Goal: Task Accomplishment & Management: Complete application form

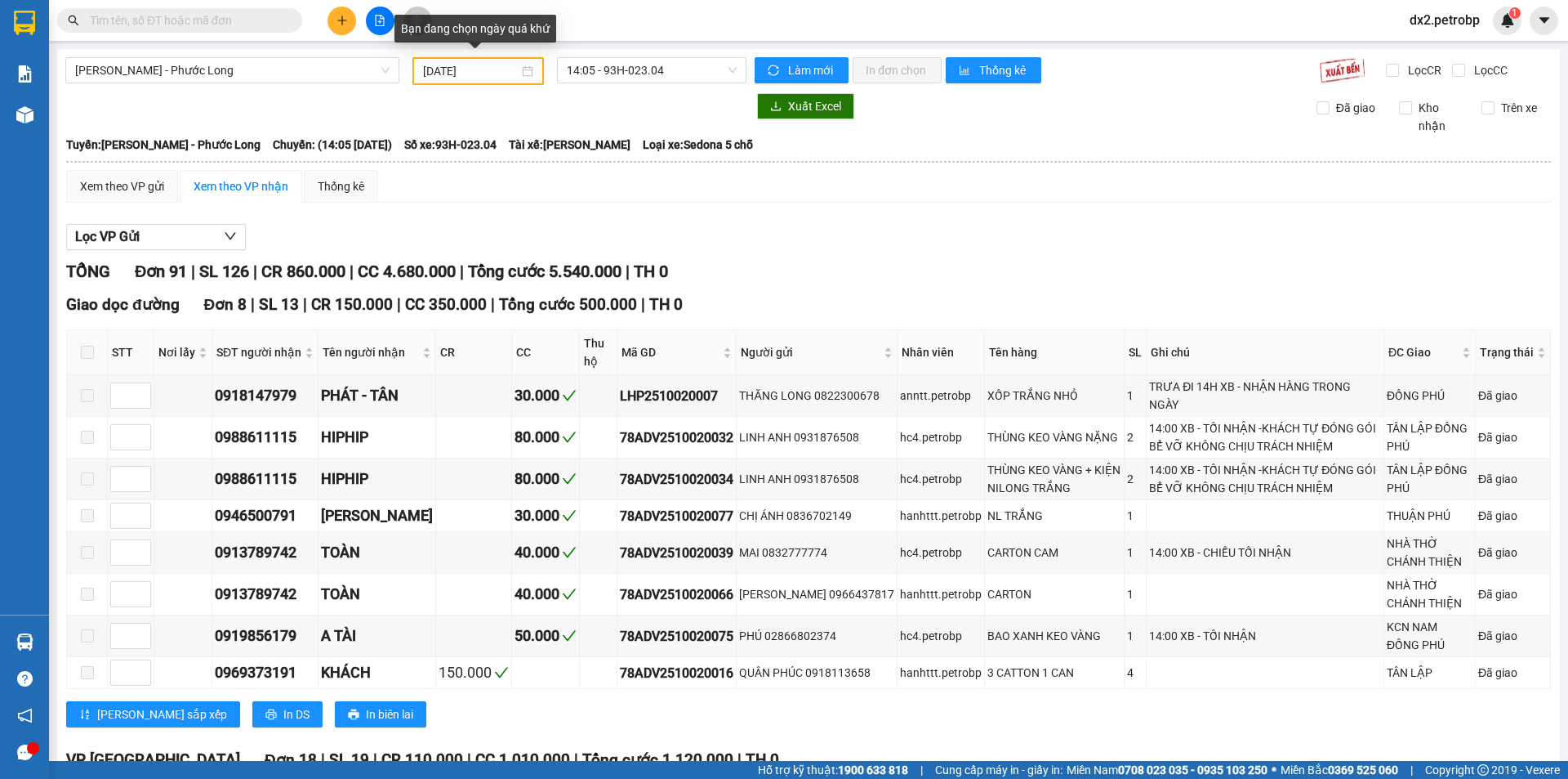
click at [526, 69] on div "02/10/2025" at bounding box center [478, 71] width 111 height 18
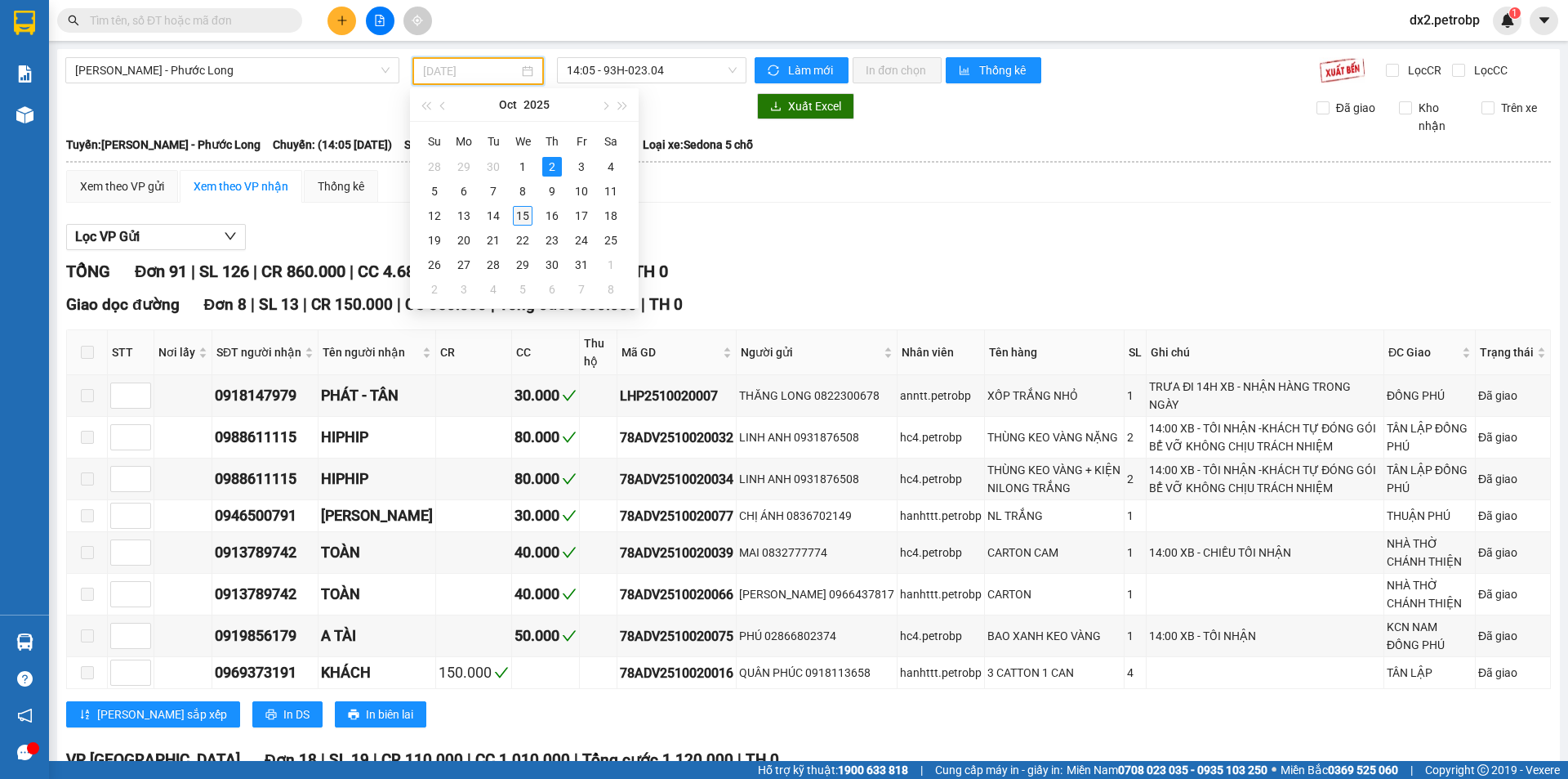
click at [517, 211] on div "15" at bounding box center [522, 215] width 19 height 19
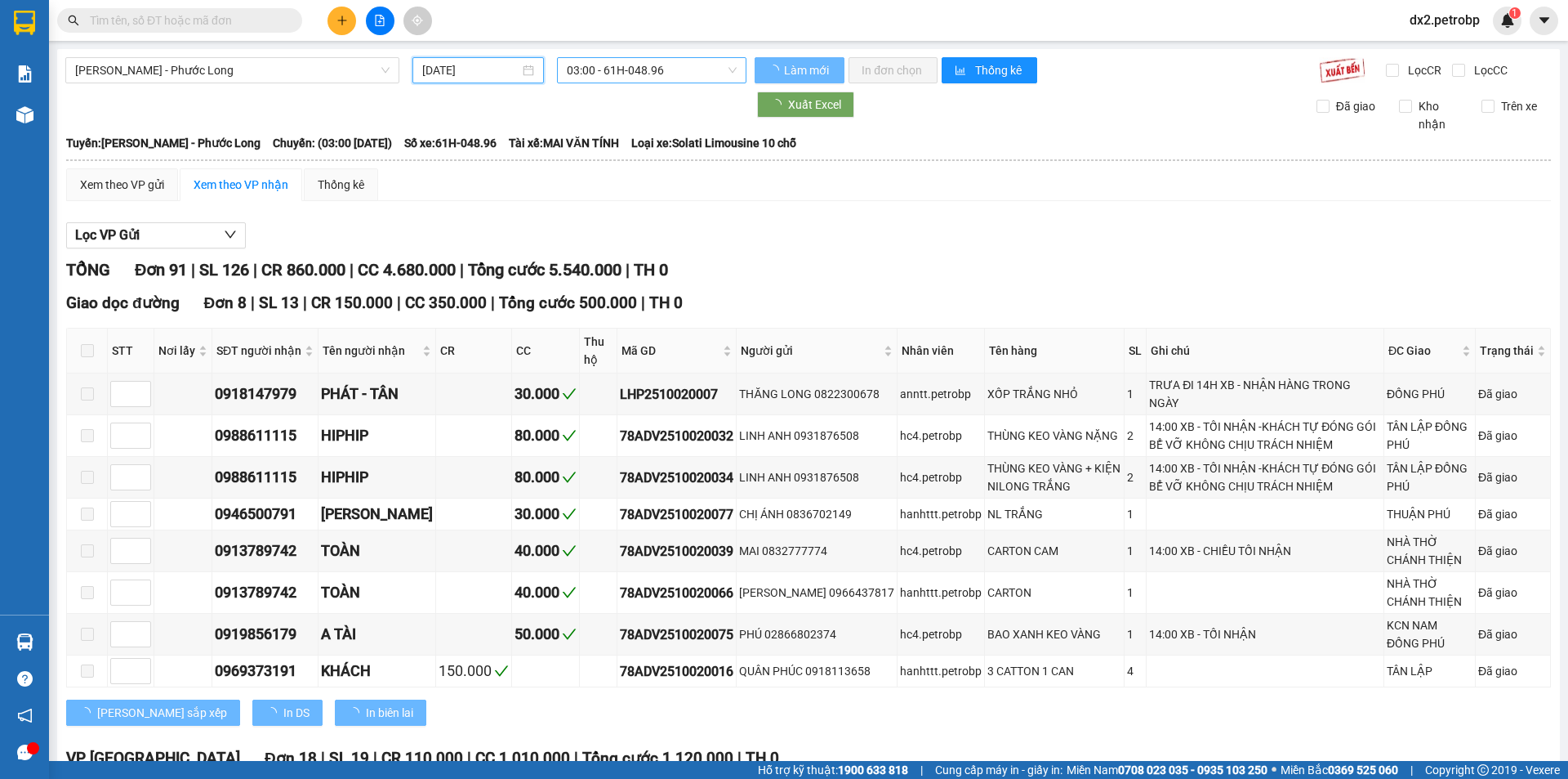
type input "[DATE]"
click at [732, 72] on div "03:00 - 61H-048.96" at bounding box center [651, 70] width 189 height 27
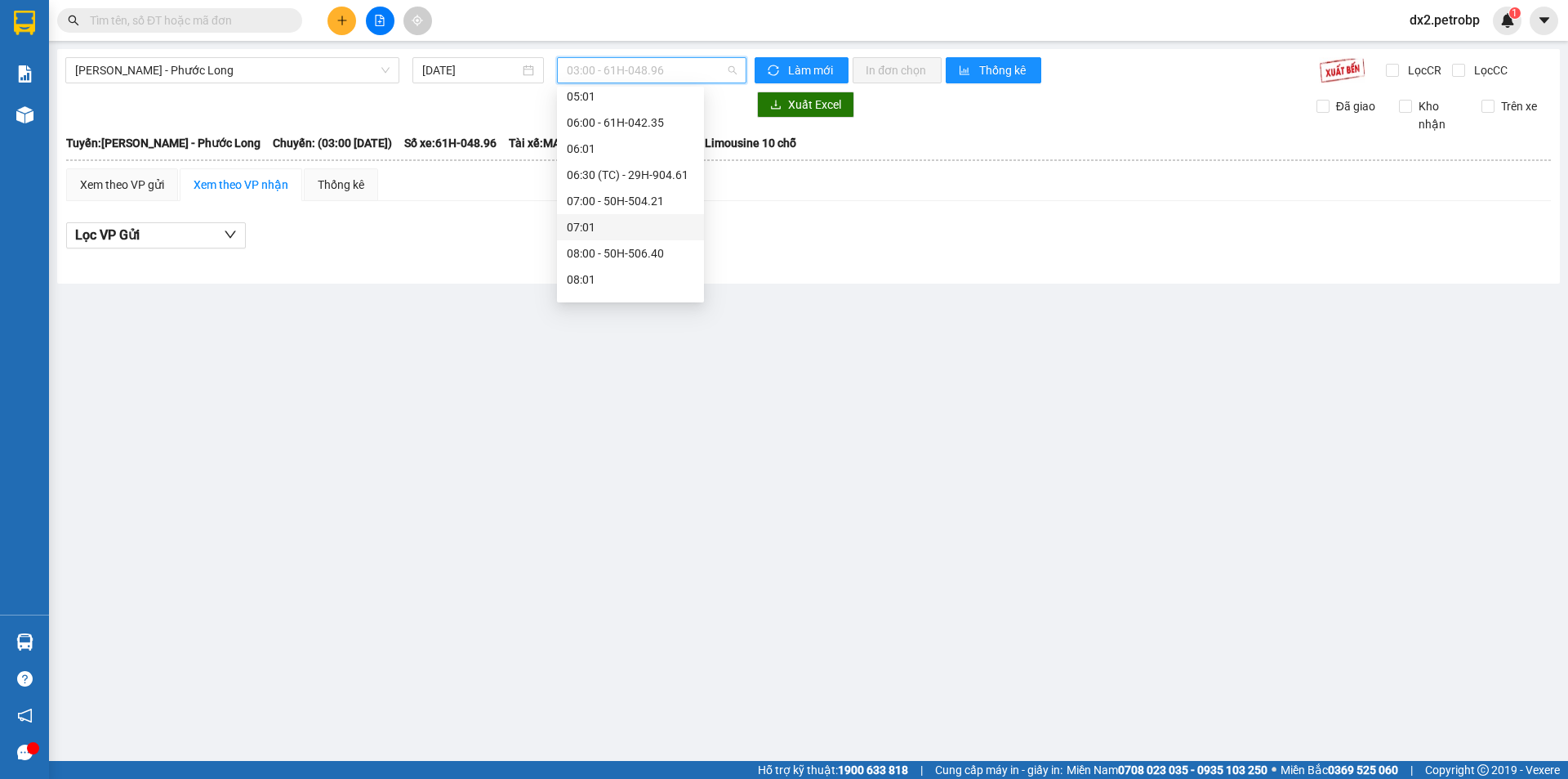
scroll to position [245, 0]
click at [641, 276] on div "09:05 - 50H-074.37" at bounding box center [630, 276] width 127 height 18
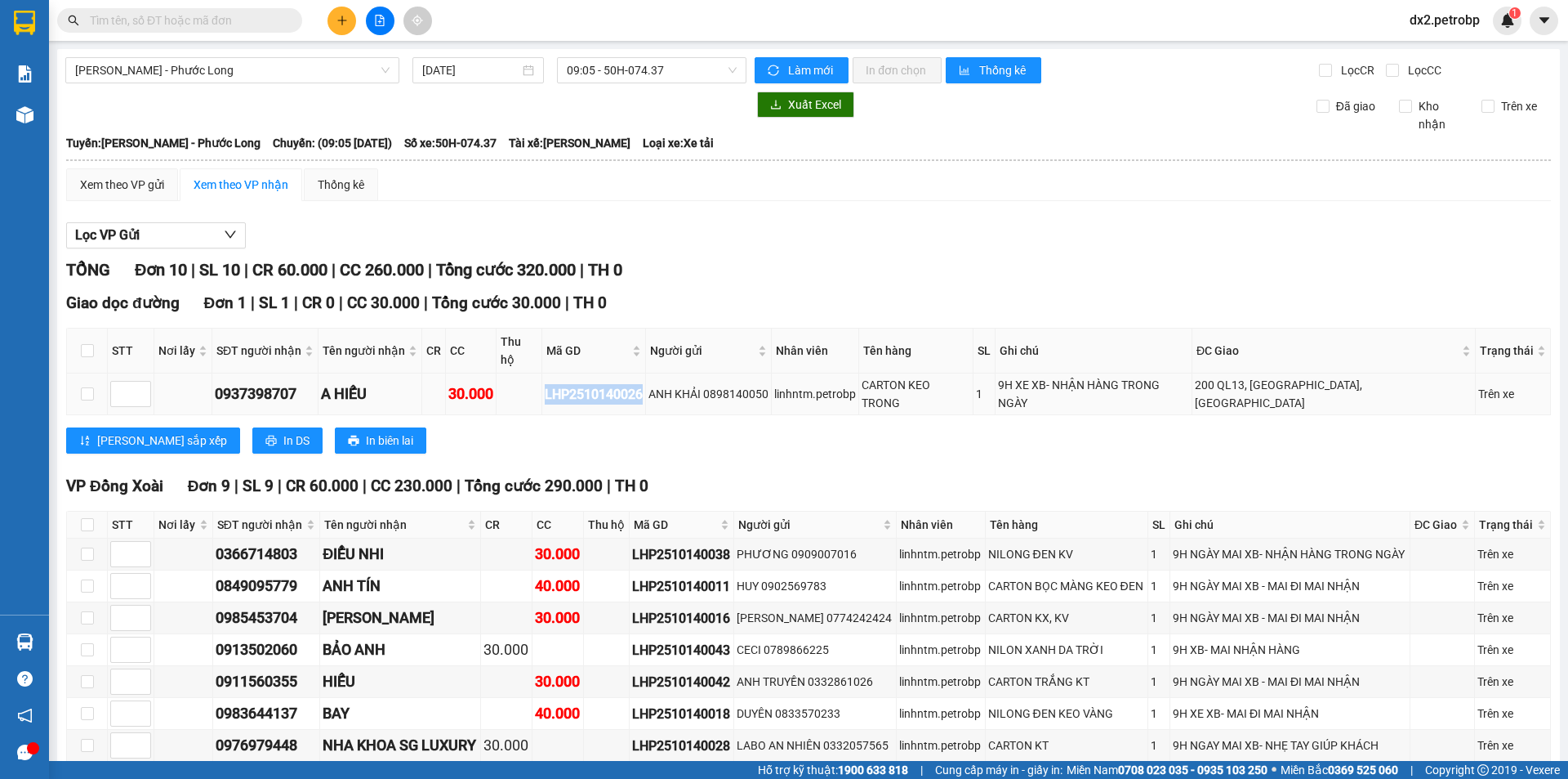
drag, startPoint x: 668, startPoint y: 371, endPoint x: 569, endPoint y: 376, distance: 99.1
click at [569, 384] on div "LHP2510140026" at bounding box center [593, 394] width 98 height 20
copy div "LHP2510140026"
click at [279, 16] on input "text" at bounding box center [185, 21] width 193 height 18
paste input "LHP2510140026"
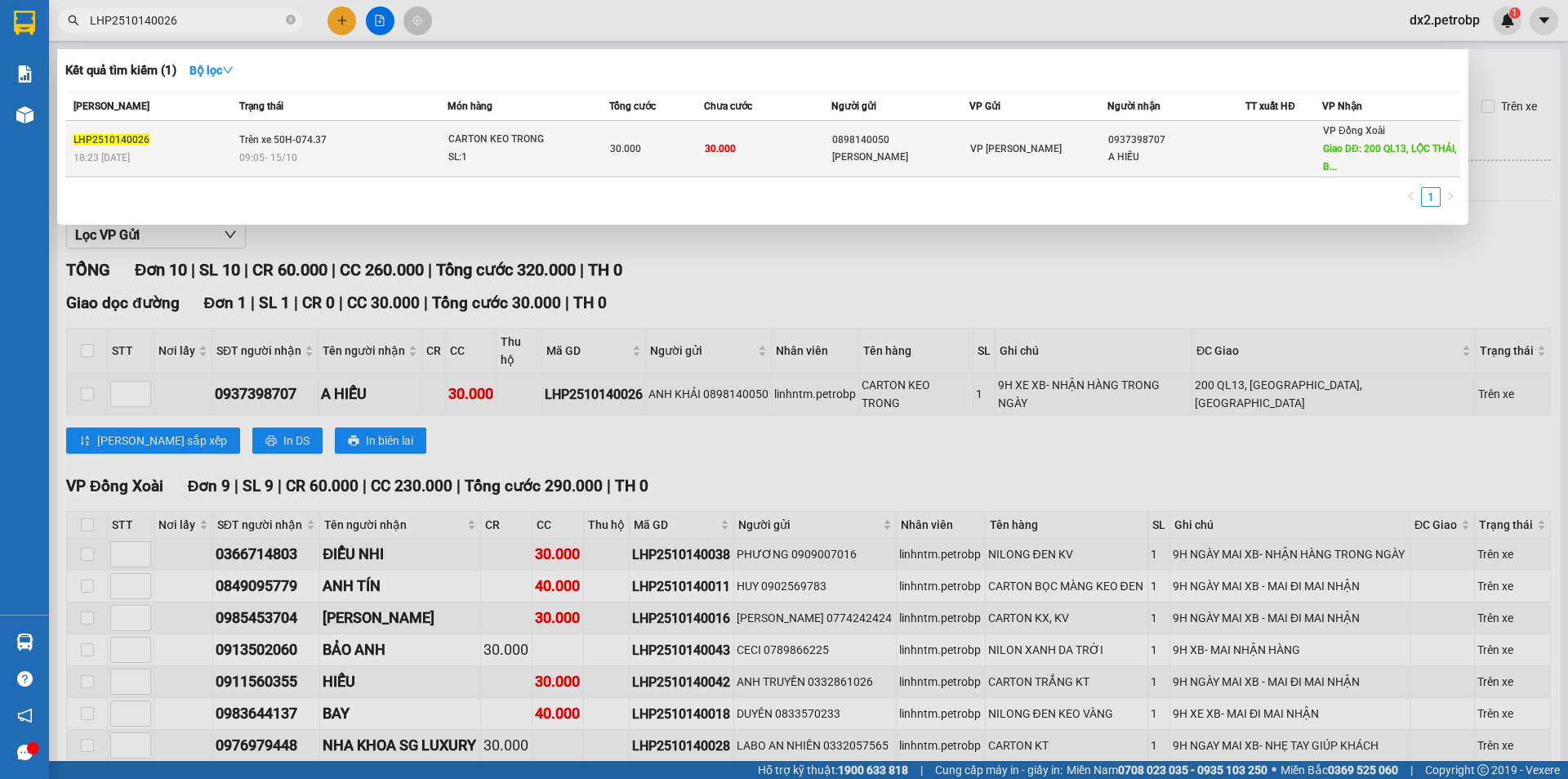
type input "LHP2510140026"
click at [516, 144] on div "CARTON KEO TRONG" at bounding box center [510, 140] width 122 height 18
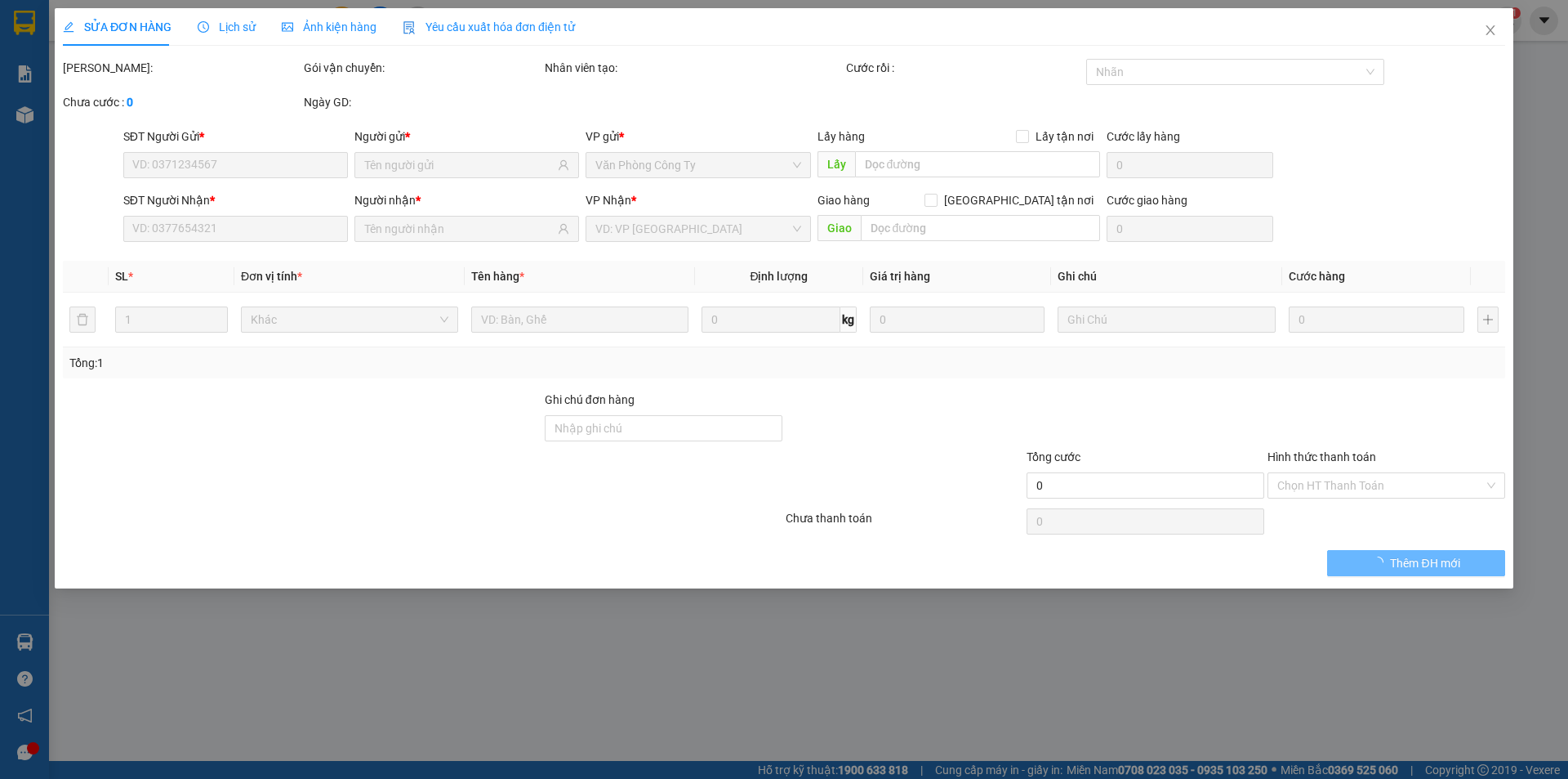
type input "0898140050"
type input "ANH KHẢI"
type input "0937398707"
type input "A HIẾU"
type input "200 QL13, [GEOGRAPHIC_DATA], [GEOGRAPHIC_DATA]"
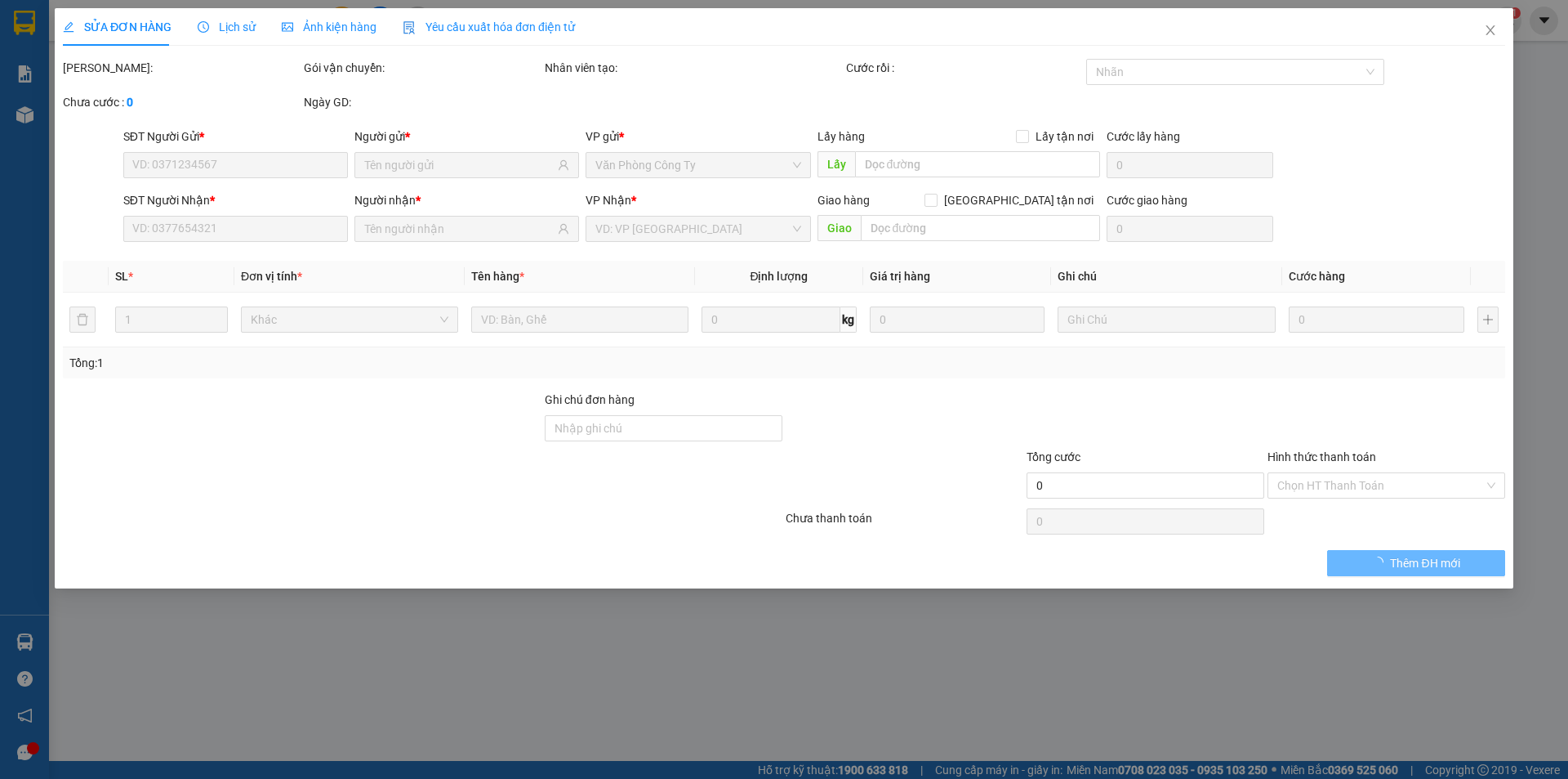
type input "30.000"
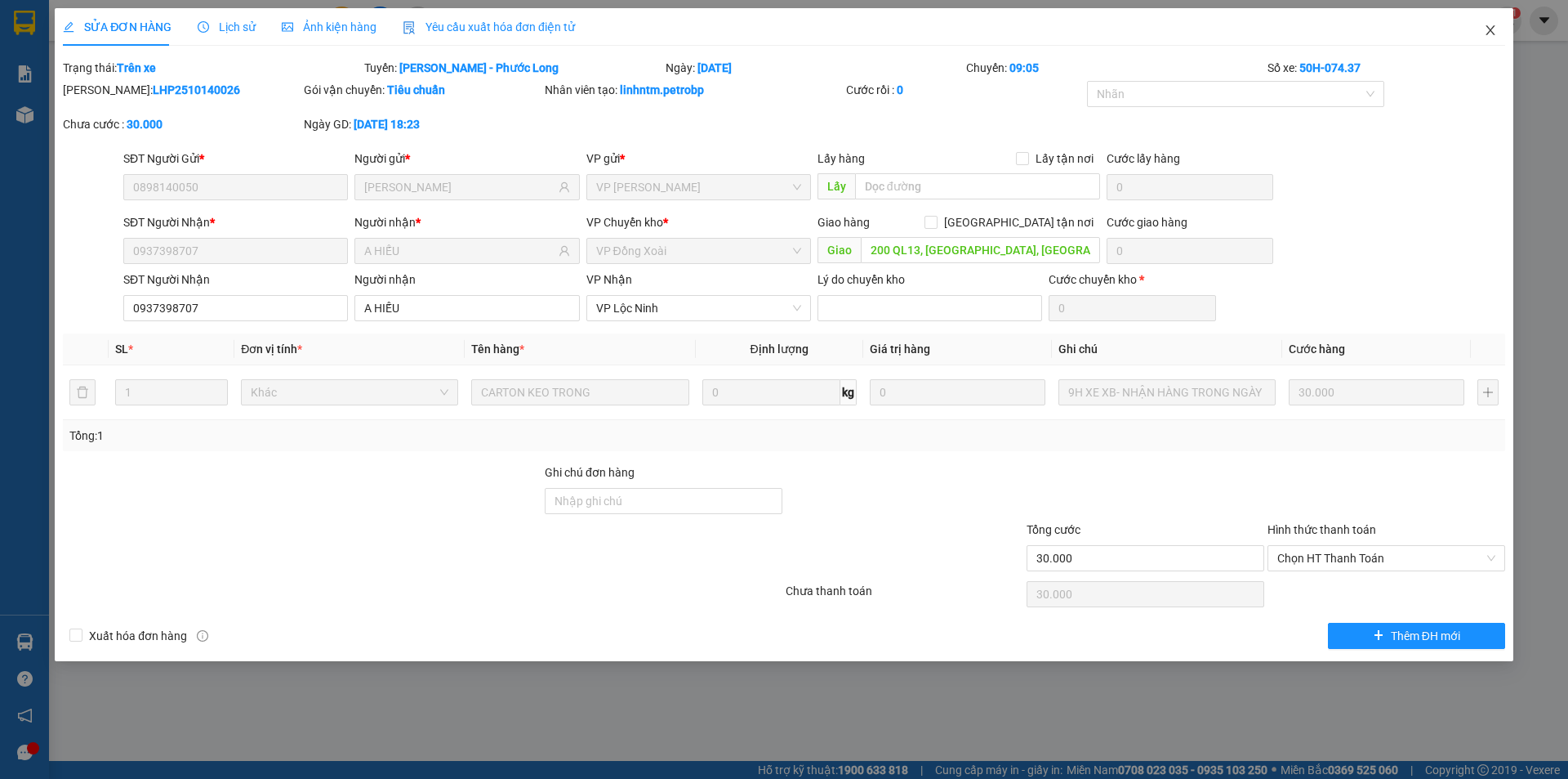
click at [1489, 30] on icon "close" at bounding box center [1489, 30] width 9 height 10
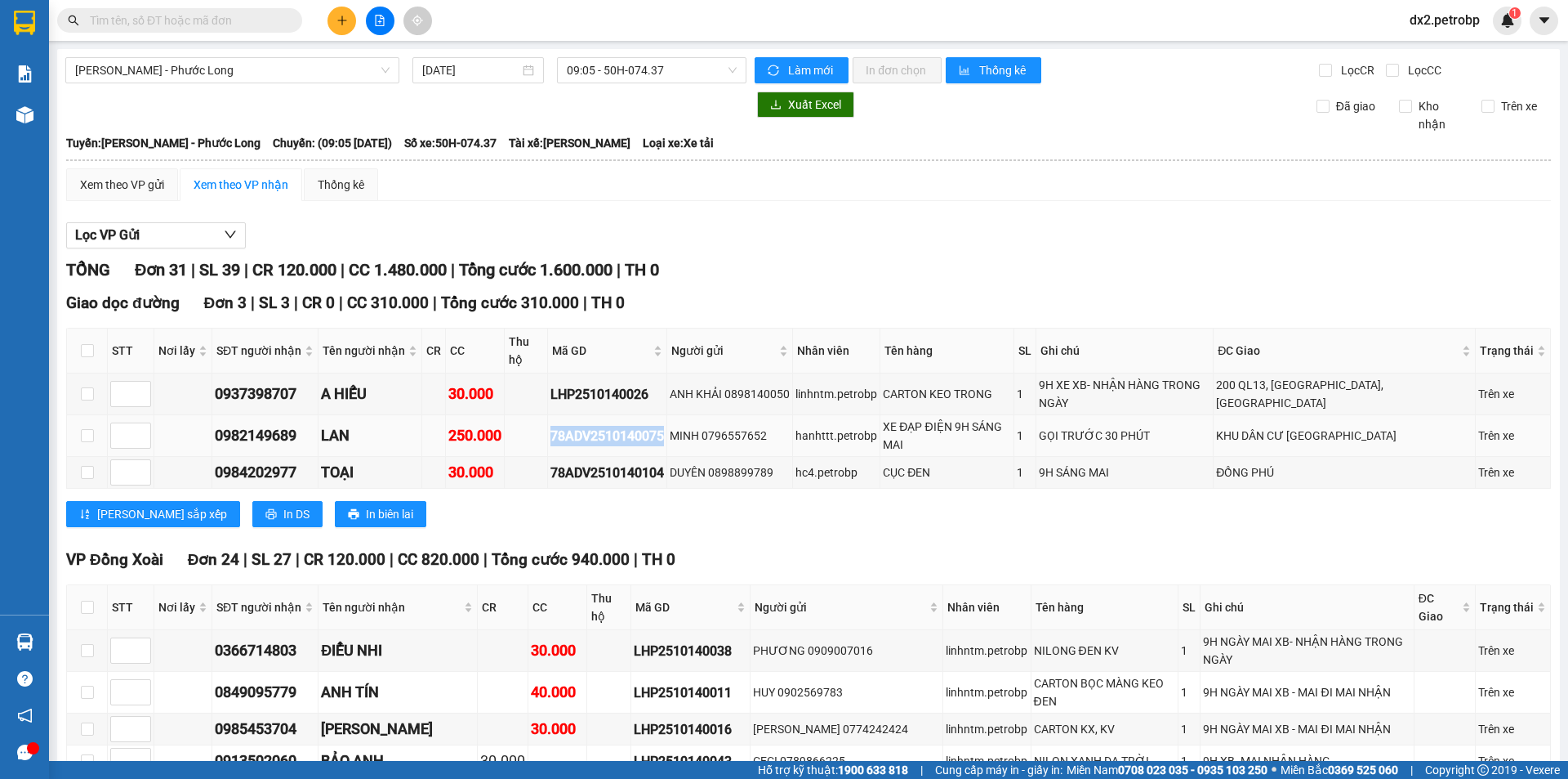
drag, startPoint x: 677, startPoint y: 402, endPoint x: 545, endPoint y: 399, distance: 132.0
click at [545, 415] on tr "0982149689 LAN 250.000 78ADV2510140075 MINH 0796557652 hanhttt.petrobp XE ĐẠP Đ…" at bounding box center [808, 436] width 1483 height 42
copy div "78ADV2510140075"
click at [225, 21] on input "text" at bounding box center [185, 21] width 193 height 18
paste input "78ADV2510140075"
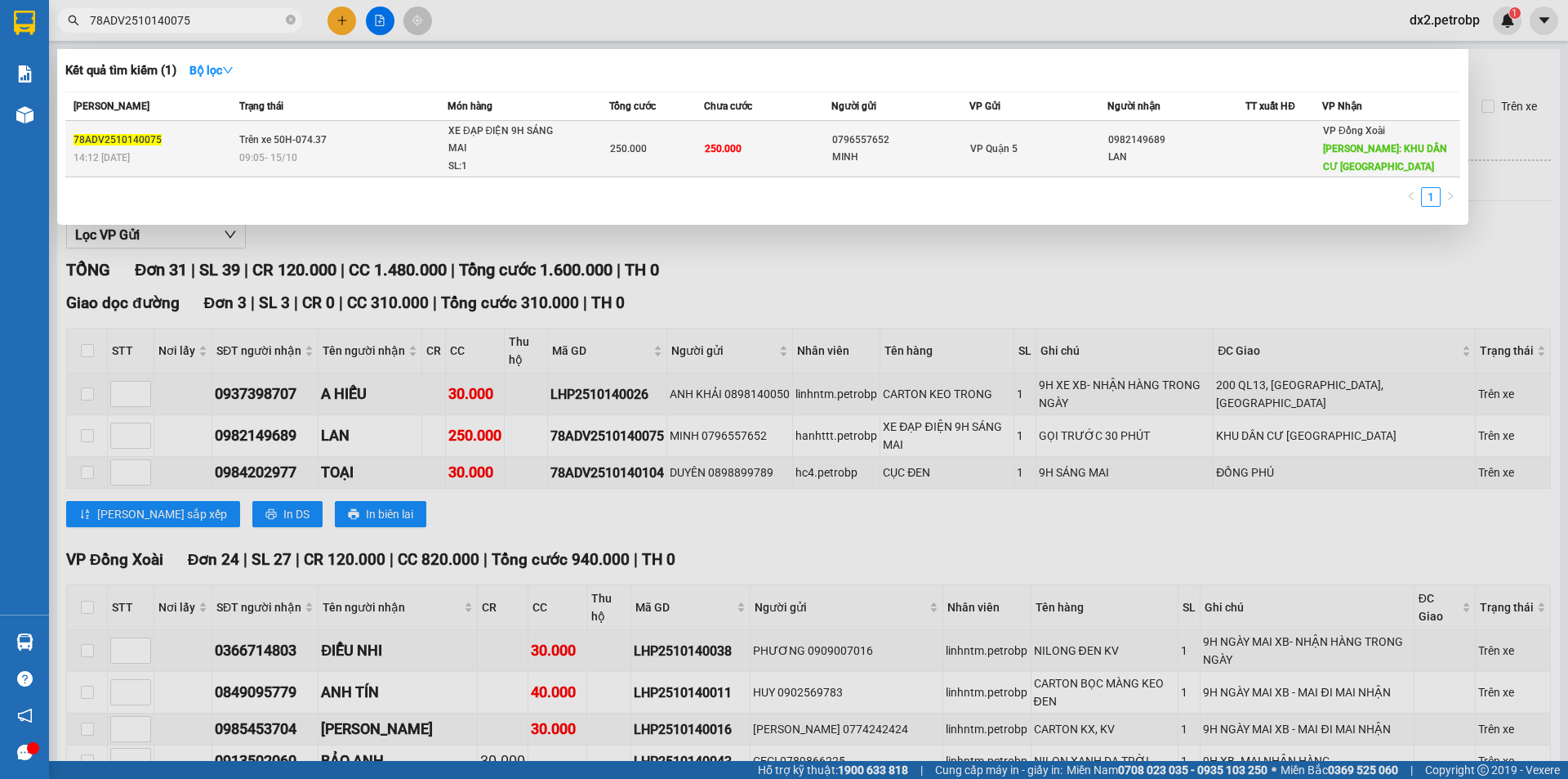
type input "78ADV2510140075"
click at [516, 151] on div "XE ĐẠP ĐIỆN 9H SÁNG MAI" at bounding box center [510, 140] width 122 height 35
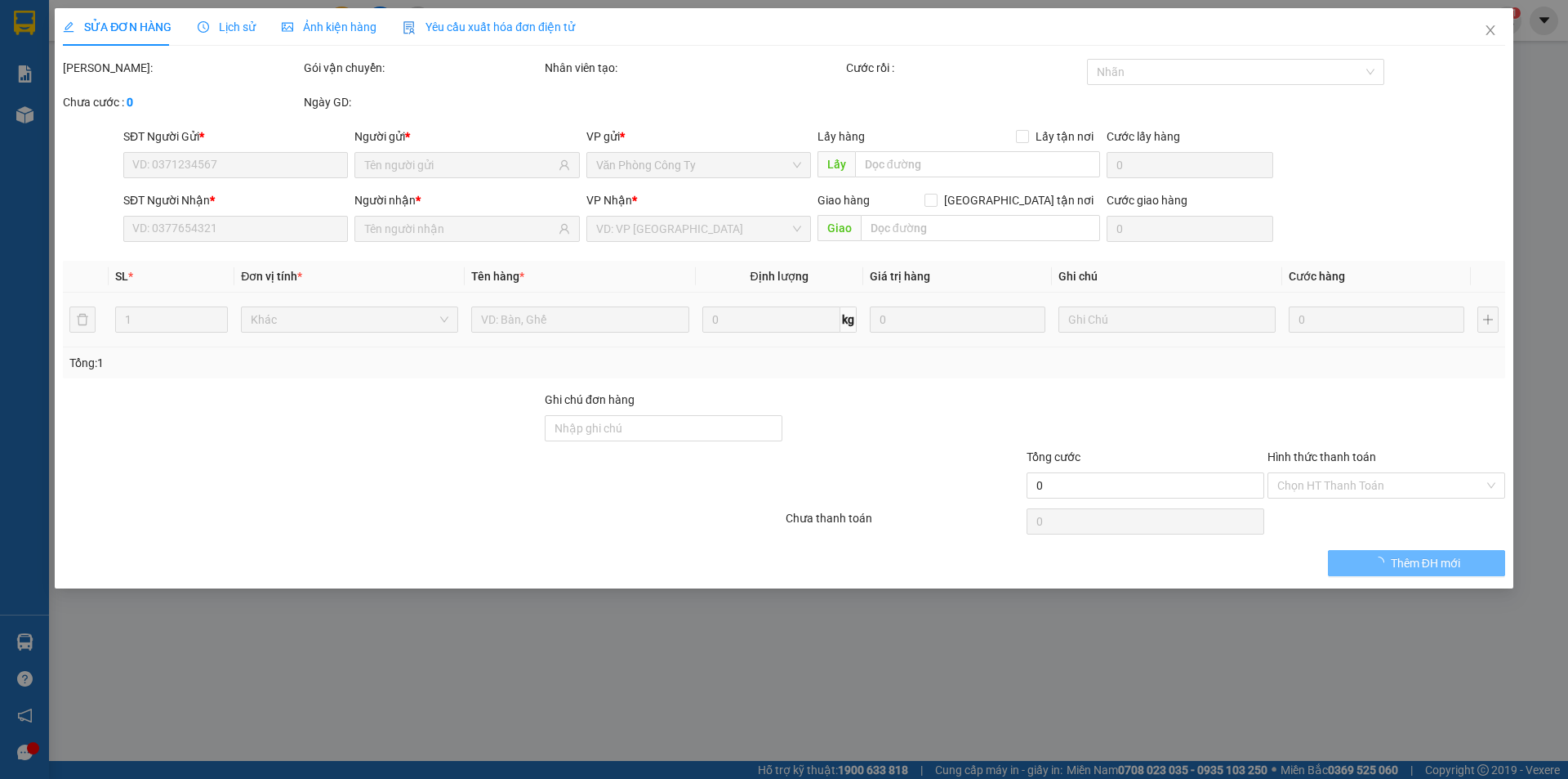
type input "0796557652"
type input "MINH"
type input "0982149689"
type input "LAN"
type input "KHU DÂN CƯ [GEOGRAPHIC_DATA]"
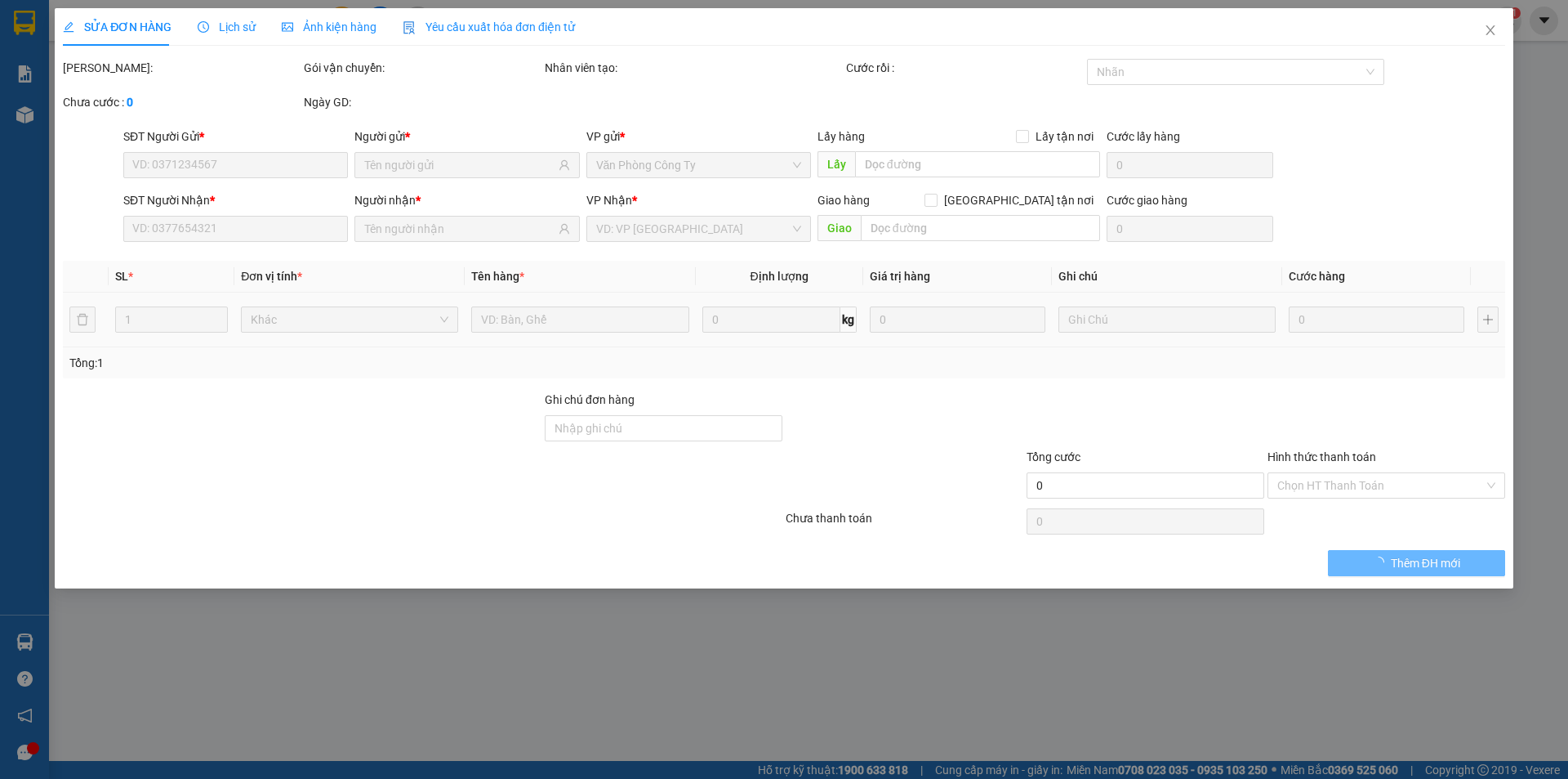
type input "250.000"
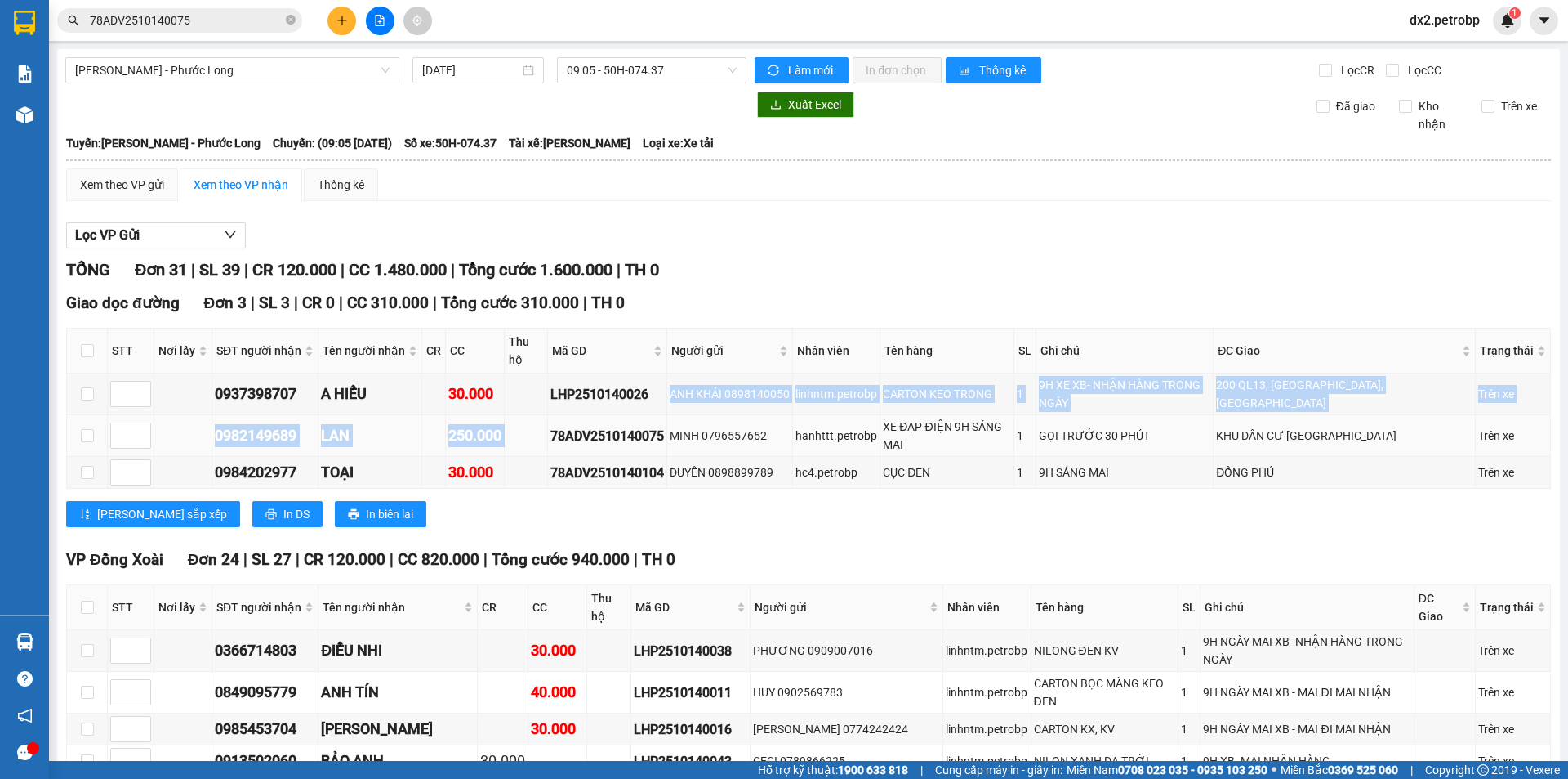
drag, startPoint x: 659, startPoint y: 372, endPoint x: 556, endPoint y: 388, distance: 104.2
click at [556, 388] on tbody "0937398707 A HIẾU 30.000 LHP2510140026 ANH KHẢI 0898140050 linhntm.petrobp CART…" at bounding box center [808, 431] width 1483 height 115
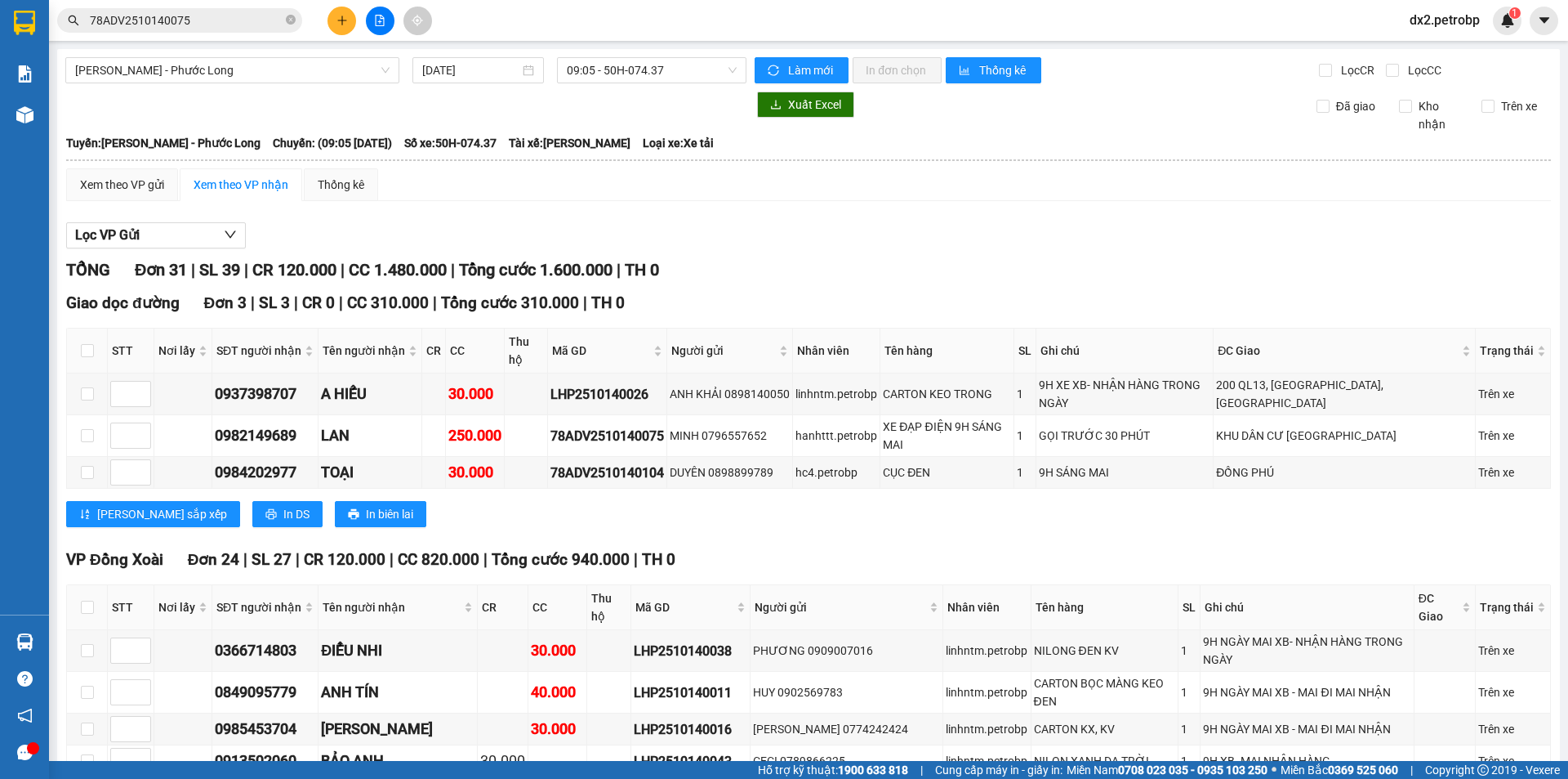
click at [774, 501] on div "Lưu sắp xếp In DS In biên lai" at bounding box center [808, 514] width 1484 height 27
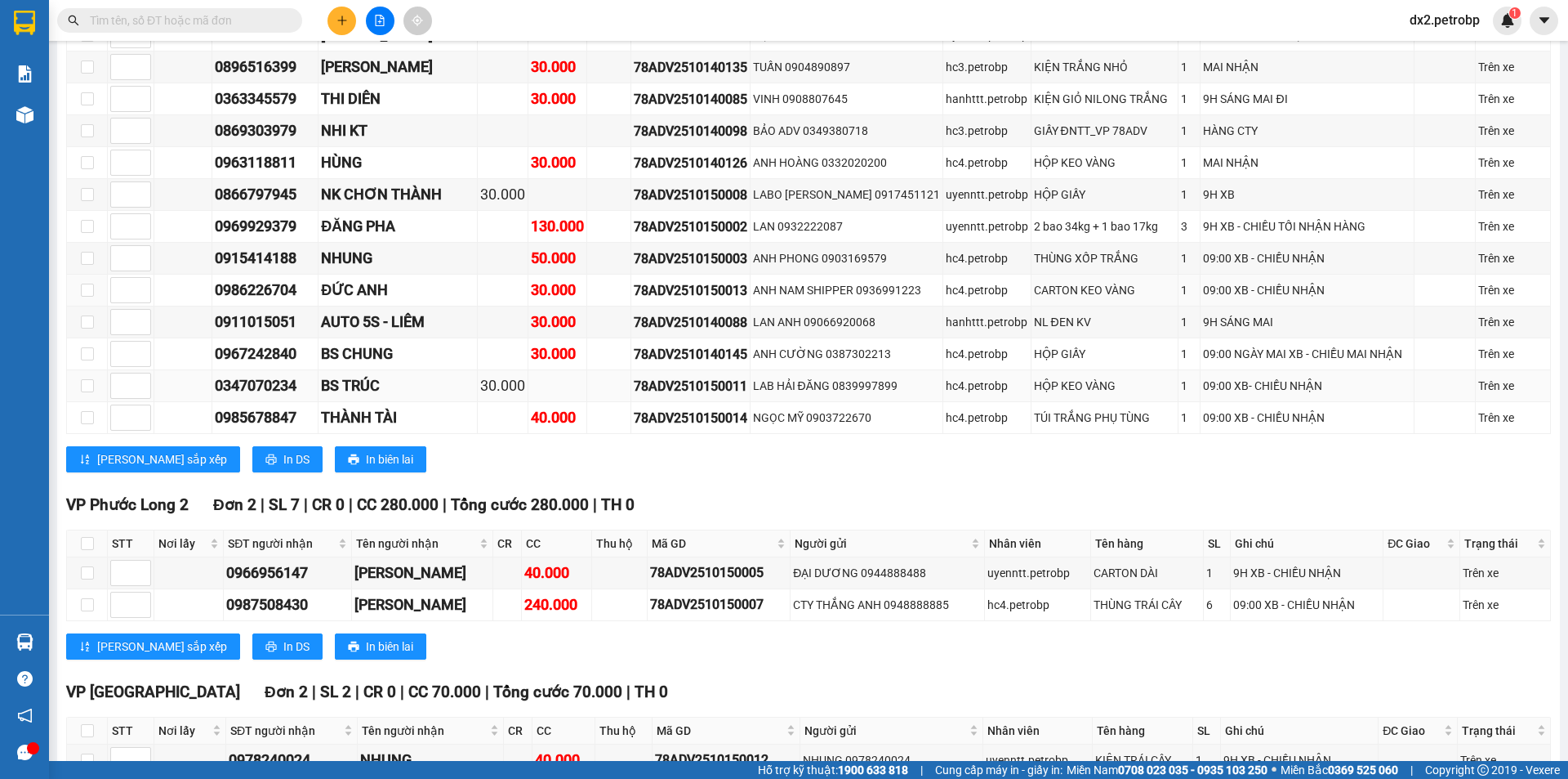
scroll to position [1074, 0]
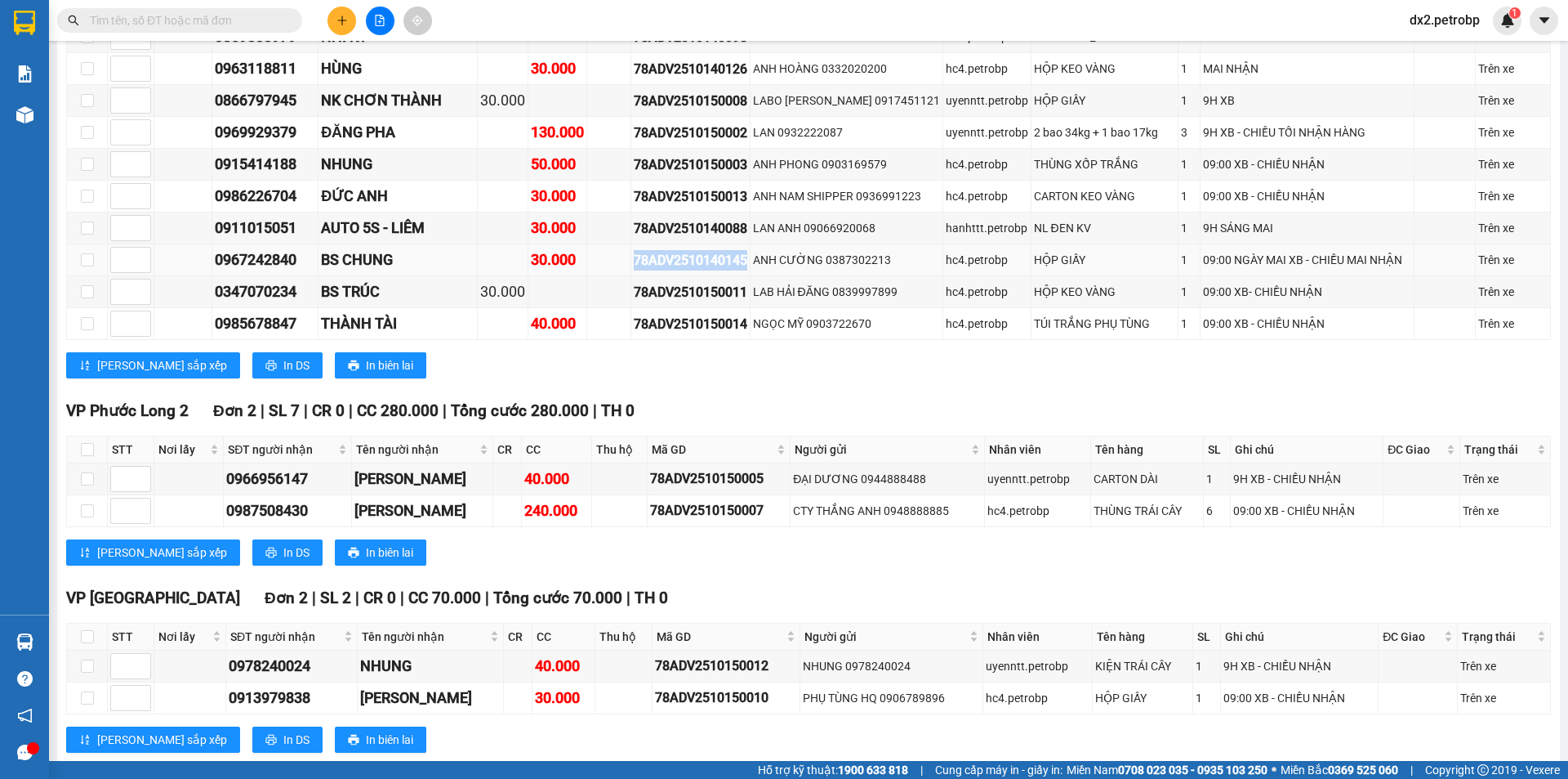
drag, startPoint x: 755, startPoint y: 226, endPoint x: 625, endPoint y: 227, distance: 130.0
click at [625, 244] on tr "0967242840 BS CHUNG 30.000 78ADV2510140145 ANH CƯỜNG 0387302213 hc4.petrobp HỘP…" at bounding box center [808, 260] width 1483 height 32
copy div "78ADV2510140145"
click at [148, 12] on input "text" at bounding box center [185, 21] width 193 height 18
paste input "78ADV2510140145"
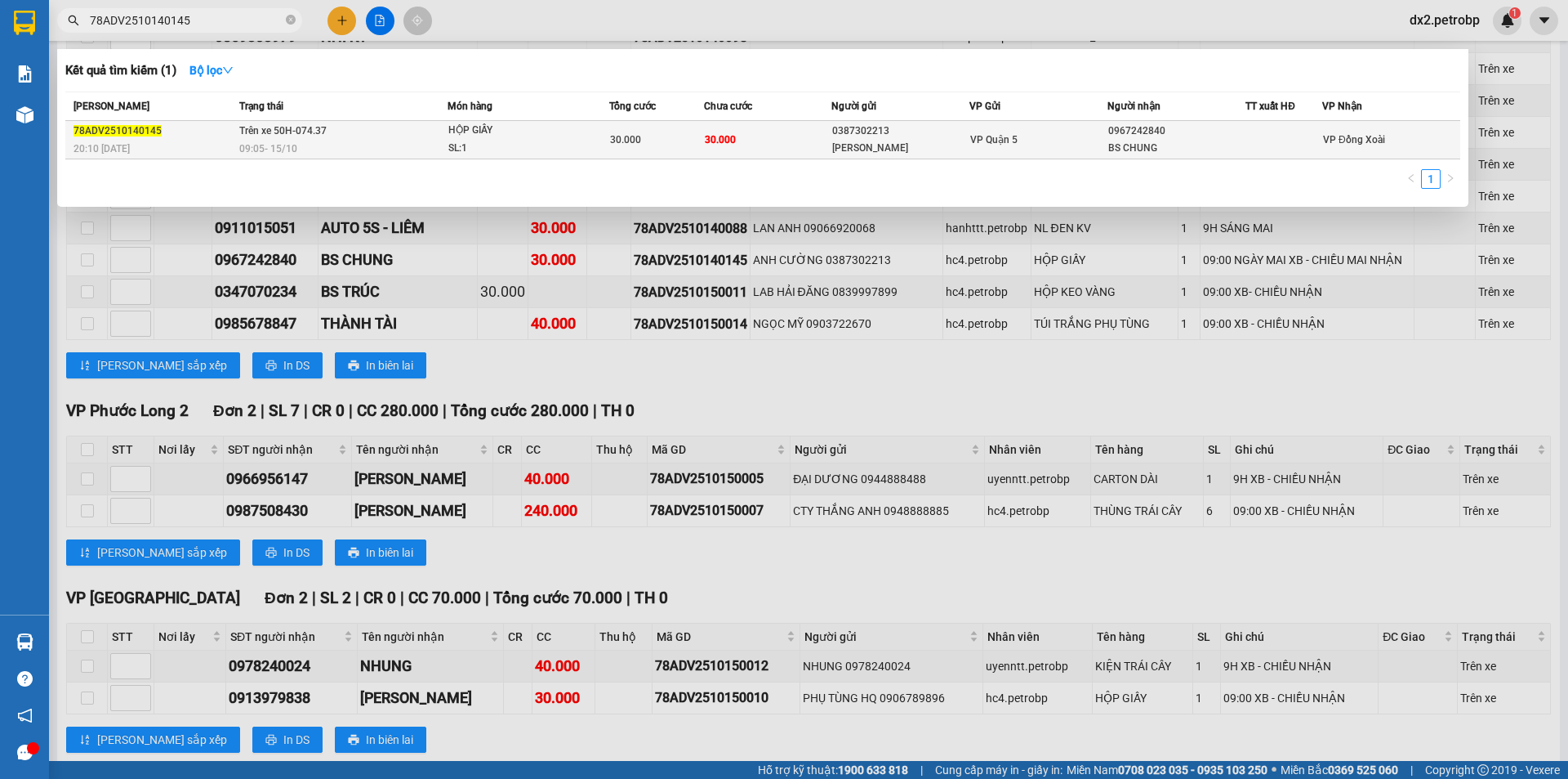
type input "78ADV2510140145"
click at [302, 133] on span "Trên xe 50H-074.37" at bounding box center [283, 131] width 88 height 12
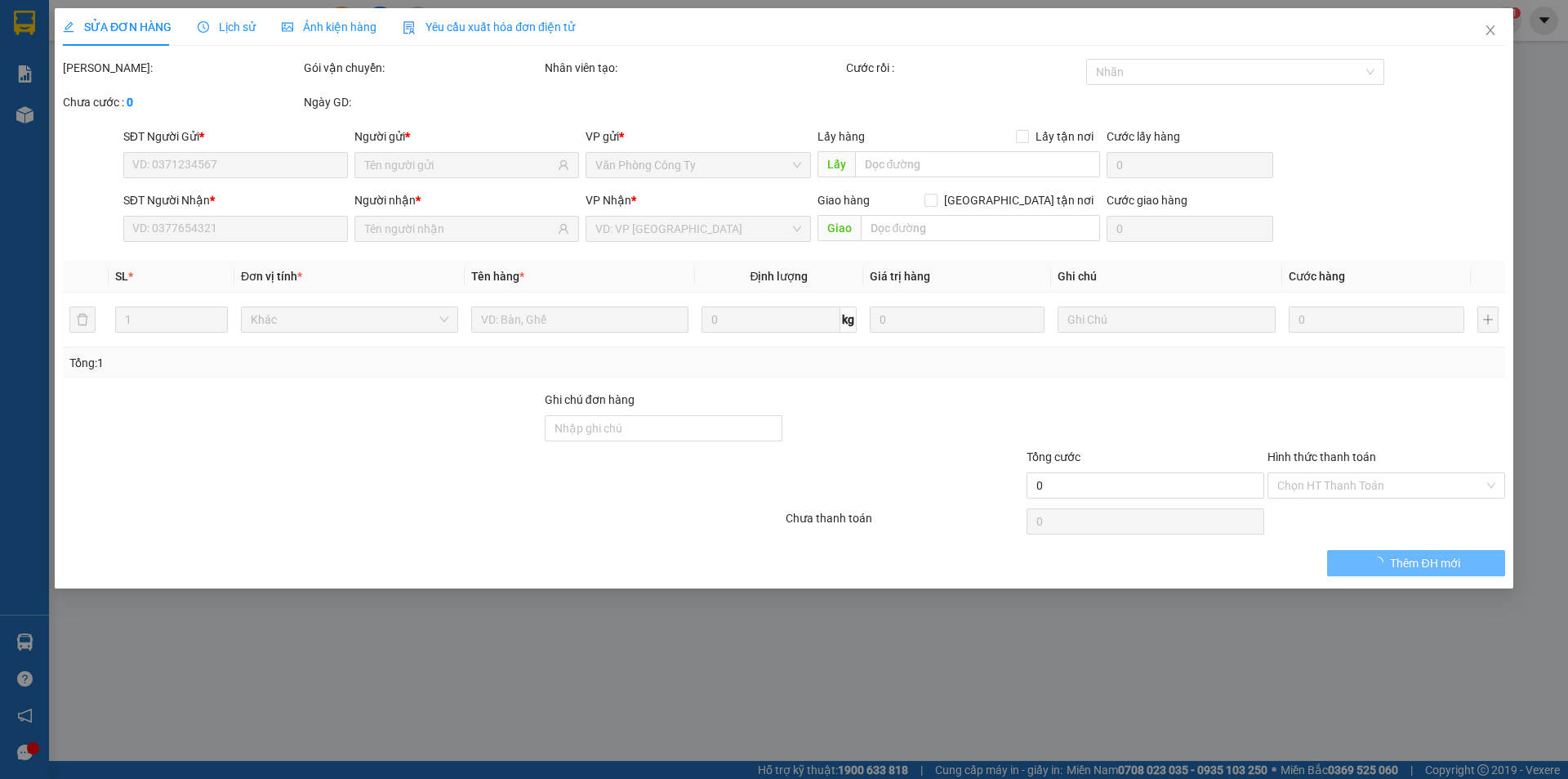
type input "0387302213"
type input "[PERSON_NAME]"
type input "0967242840"
type input "BS CHUNG"
type input "30.000"
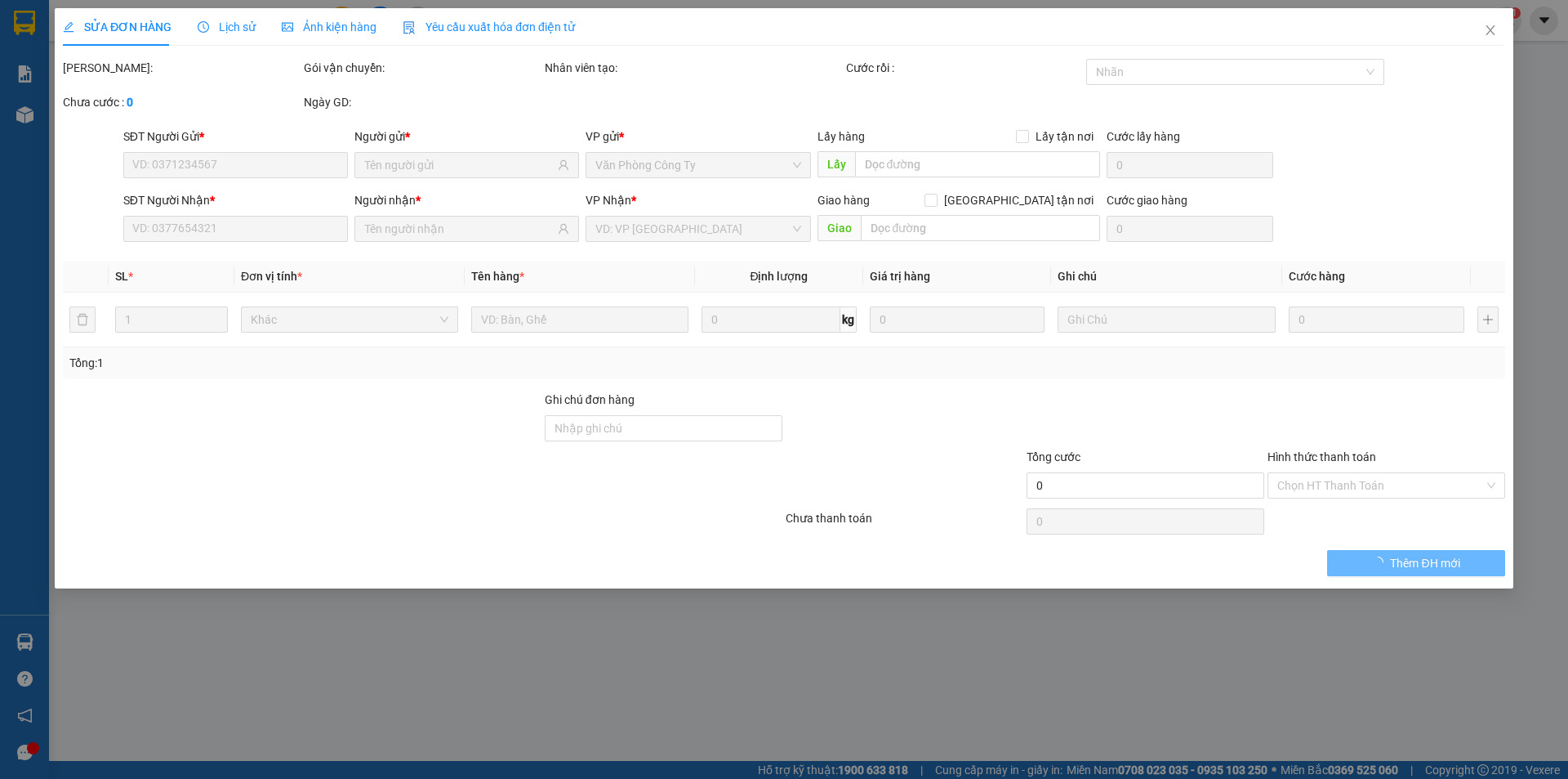
type input "30.000"
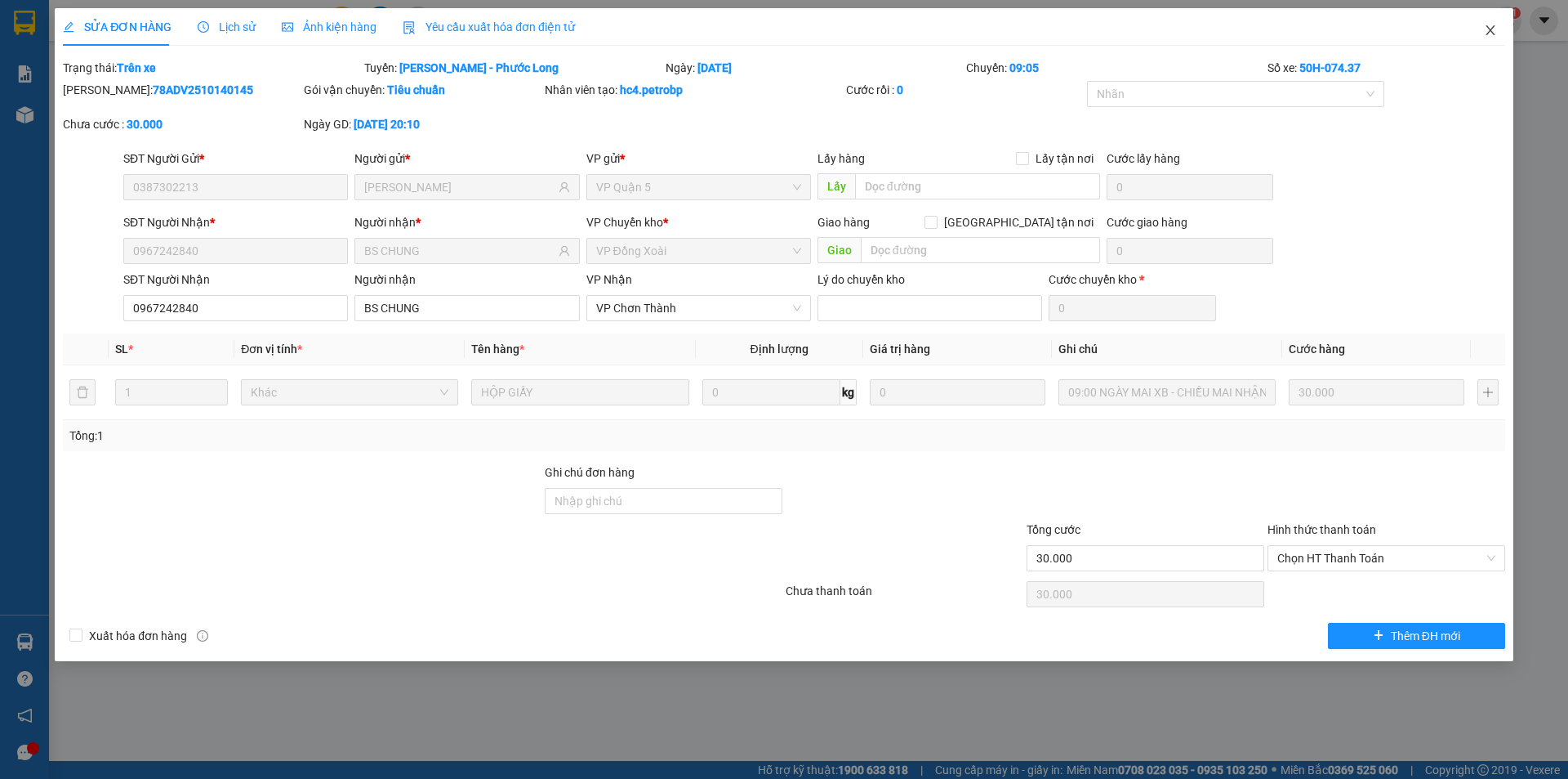
click at [1493, 26] on icon "close" at bounding box center [1489, 30] width 13 height 13
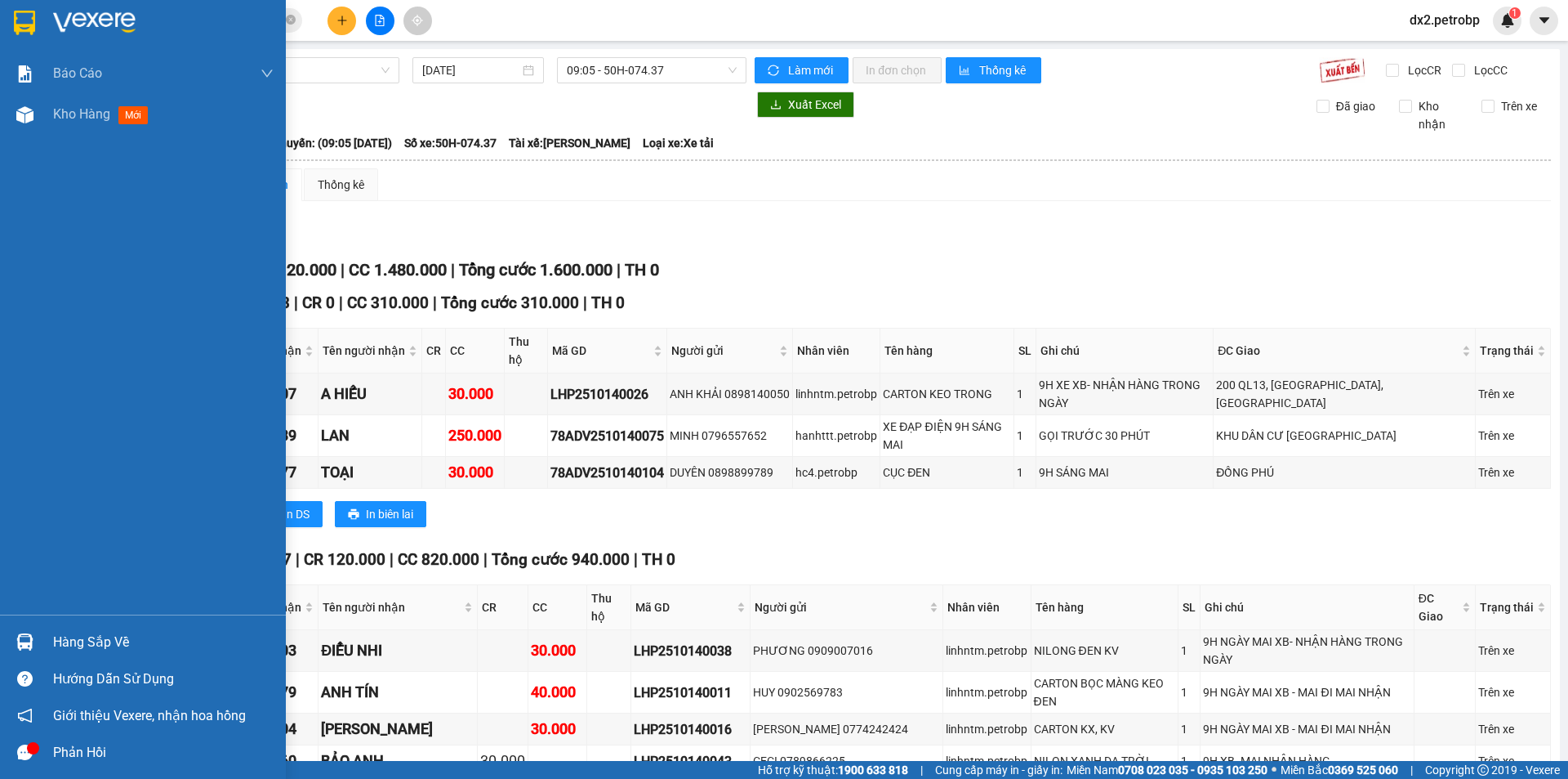
click at [20, 748] on icon "message" at bounding box center [25, 752] width 16 height 16
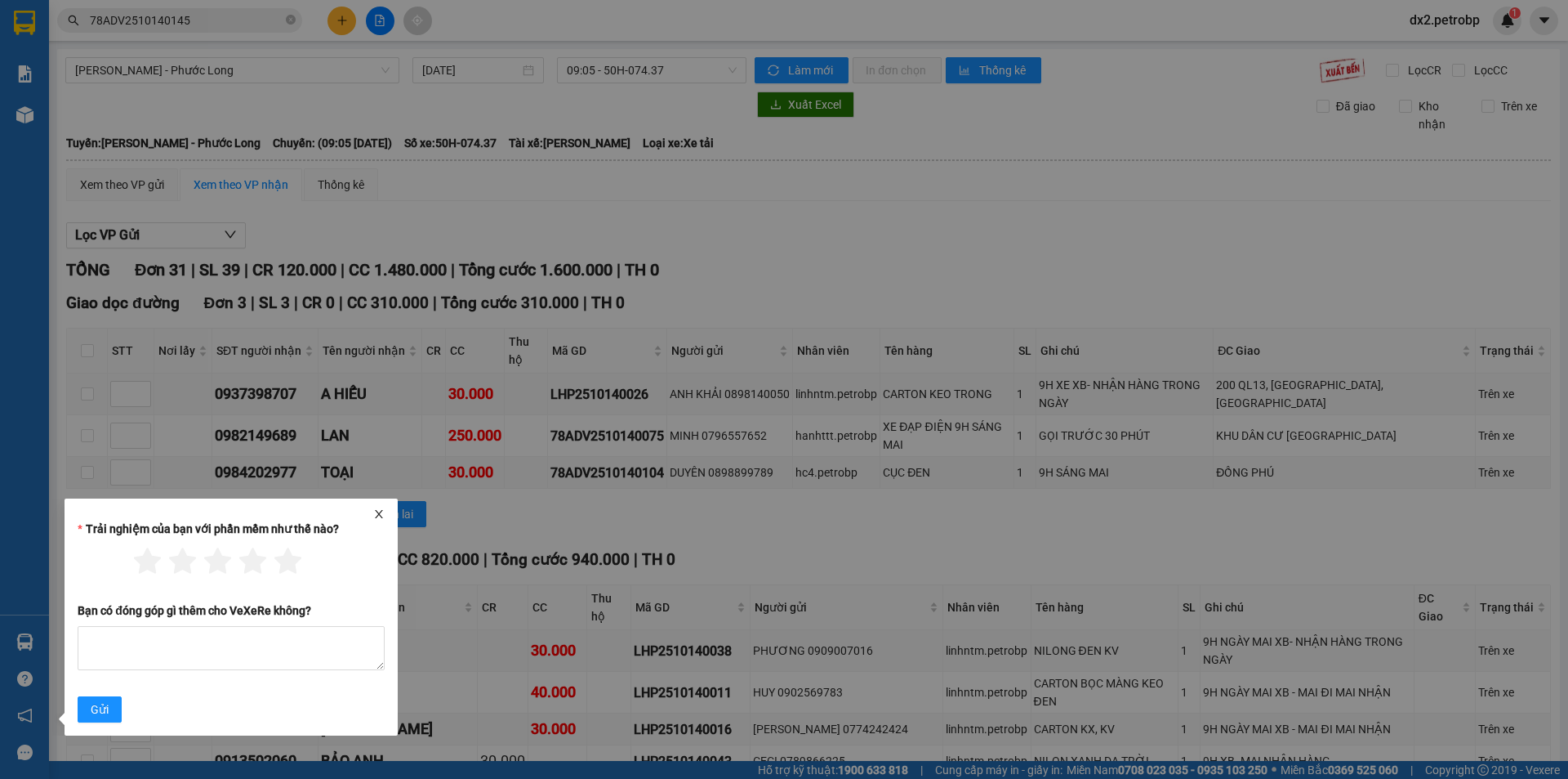
click at [377, 509] on icon "close" at bounding box center [378, 514] width 12 height 12
